Goal: Information Seeking & Learning: Learn about a topic

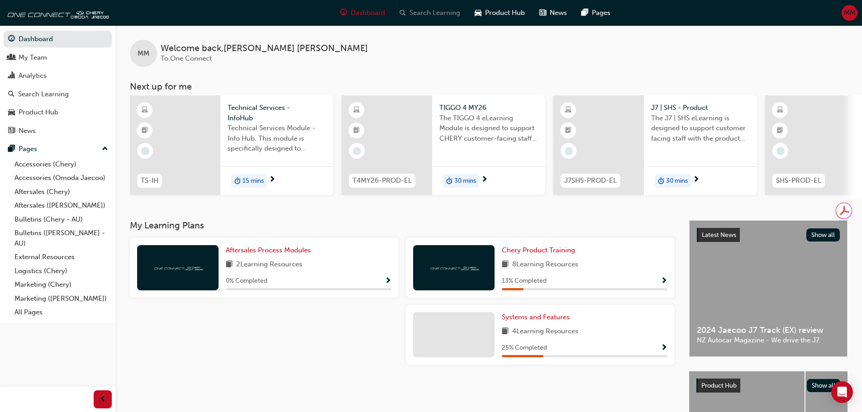
click at [444, 12] on span "Search Learning" at bounding box center [434, 13] width 51 height 10
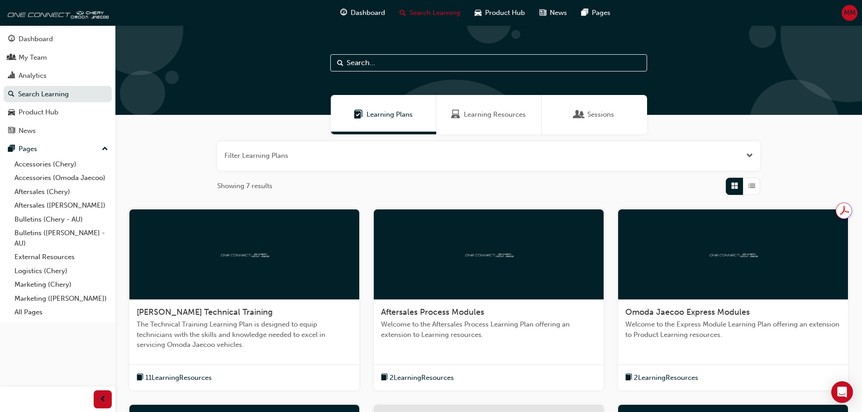
click at [389, 63] on input "text" at bounding box center [488, 62] width 317 height 17
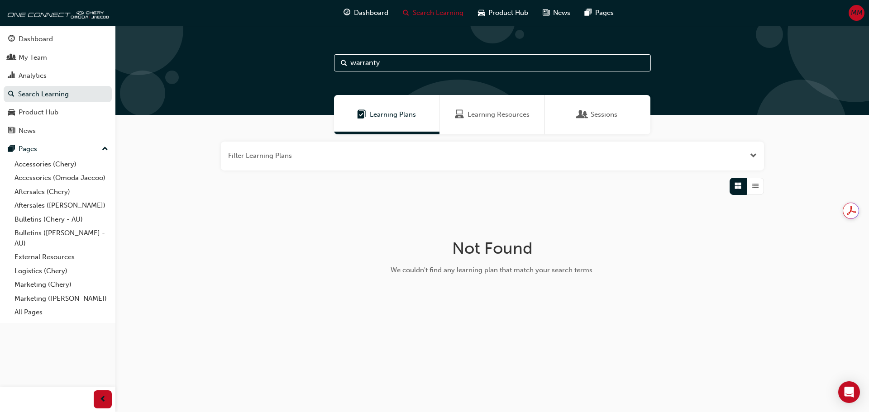
click at [396, 60] on input "warranty" at bounding box center [492, 62] width 317 height 17
type input "war"
click at [481, 118] on span "Learning Resources" at bounding box center [498, 114] width 62 height 10
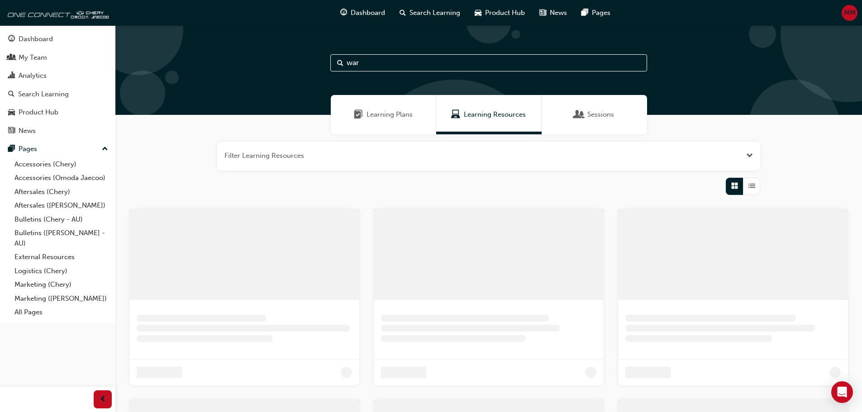
click at [364, 61] on input "war" at bounding box center [488, 62] width 317 height 17
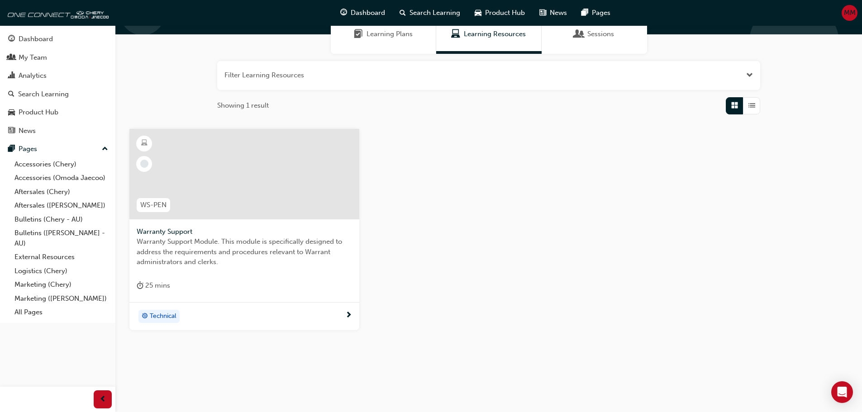
scroll to position [86, 0]
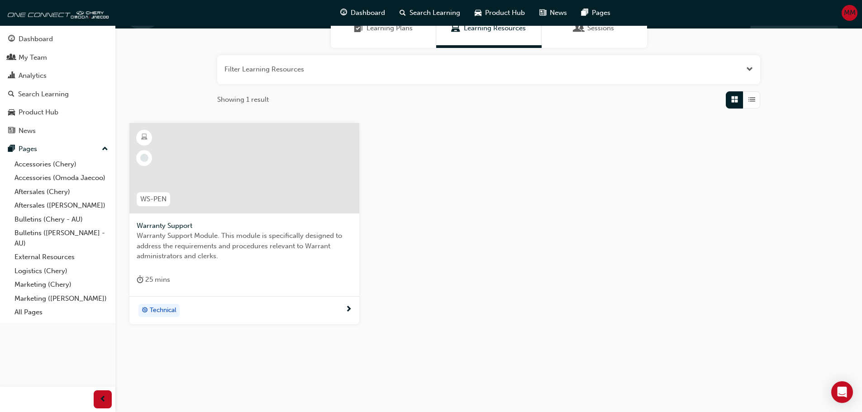
click at [196, 173] on div at bounding box center [244, 168] width 230 height 90
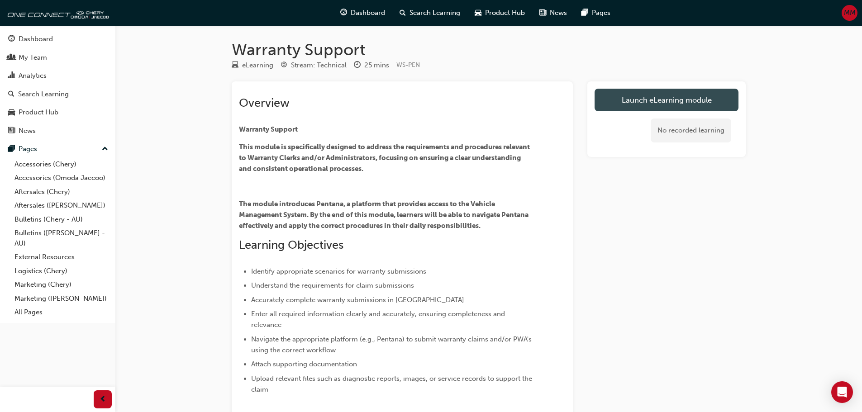
click at [671, 97] on link "Launch eLearning module" at bounding box center [667, 100] width 144 height 23
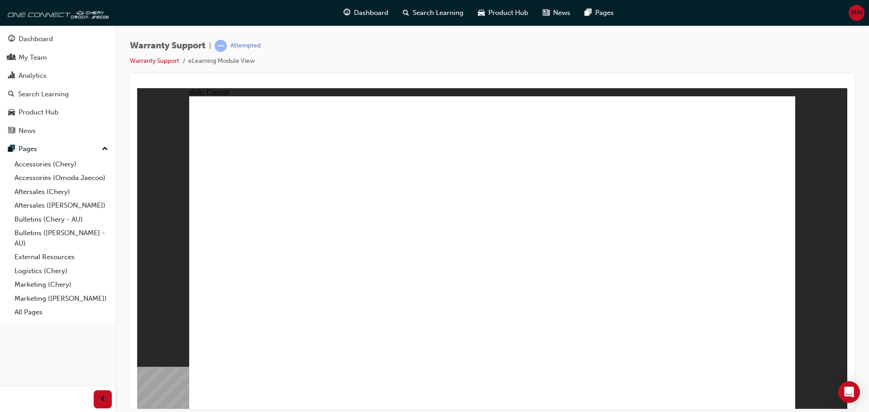
drag, startPoint x: 352, startPoint y: 232, endPoint x: 353, endPoint y: 243, distance: 11.3
